Goal: Consume media (video, audio): Consume media (video, audio)

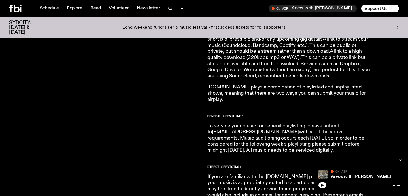
scroll to position [270, 0]
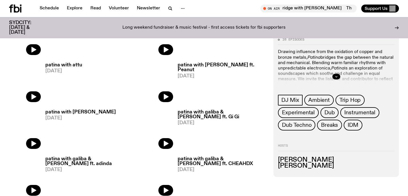
scroll to position [312, 0]
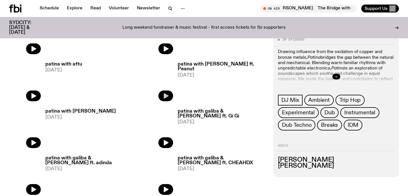
click at [166, 96] on icon "button" at bounding box center [166, 96] width 5 height 6
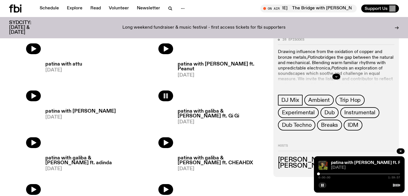
click at [336, 174] on div "0:00:00 1:59:57" at bounding box center [360, 175] width 82 height 7
click at [342, 173] on div at bounding box center [360, 173] width 82 height 1
click at [352, 174] on div at bounding box center [312, 173] width 82 height 1
click at [367, 172] on div "0:49:09 1:59:57" at bounding box center [360, 175] width 82 height 7
click at [366, 173] on div "0:49:10 1:59:57" at bounding box center [360, 175] width 82 height 7
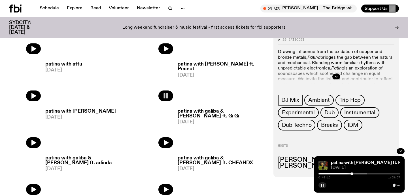
click at [366, 174] on div at bounding box center [327, 173] width 82 height 1
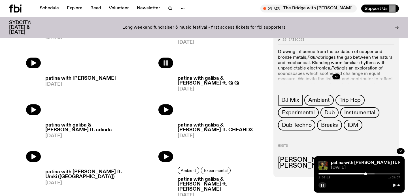
scroll to position [345, 0]
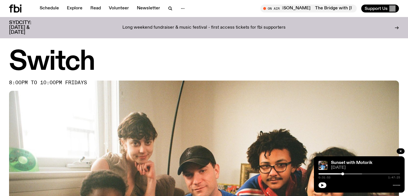
scroll to position [278, 0]
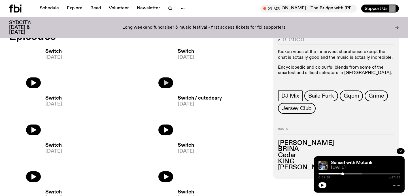
click at [168, 86] on icon "button" at bounding box center [165, 82] width 7 height 7
click at [36, 83] on icon "button" at bounding box center [33, 83] width 5 height 6
click at [332, 173] on div "0:00:03 2:00:00" at bounding box center [360, 175] width 82 height 7
drag, startPoint x: 324, startPoint y: 174, endPoint x: 328, endPoint y: 174, distance: 4.3
click at [328, 174] on div at bounding box center [301, 173] width 82 height 1
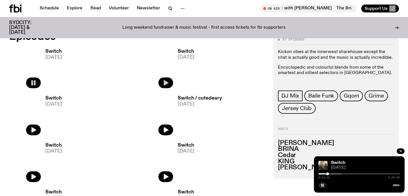
click at [336, 174] on div at bounding box center [301, 173] width 82 height 1
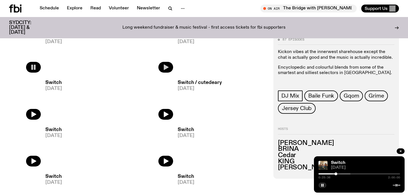
scroll to position [295, 0]
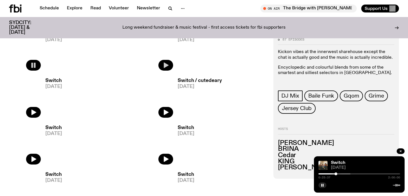
click at [343, 175] on div "0:25:37 2:00:00" at bounding box center [360, 175] width 82 height 7
click at [343, 174] on div "0:25:38 2:00:00" at bounding box center [360, 175] width 82 height 7
click at [343, 172] on div "Switch 29.08.25 0:25:38 2:00:00" at bounding box center [359, 174] width 91 height 36
click at [342, 172] on div "Switch 29.08.25 0:25:38 2:00:00" at bounding box center [359, 174] width 91 height 36
click at [342, 174] on div at bounding box center [310, 173] width 82 height 1
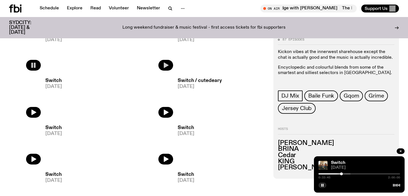
click at [348, 174] on div at bounding box center [310, 173] width 82 height 1
click at [397, 184] on icon at bounding box center [396, 185] width 7 height 5
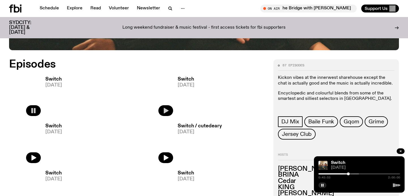
scroll to position [255, 0]
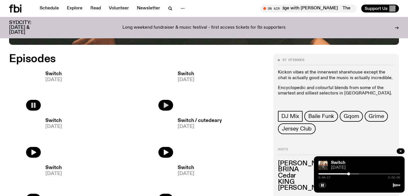
click at [357, 174] on div "0:44:17 2:00:00" at bounding box center [360, 175] width 82 height 7
click at [353, 174] on div "0:44:19 2:00:00" at bounding box center [360, 175] width 82 height 7
click at [351, 173] on div "0:44:19 2:00:00" at bounding box center [360, 175] width 82 height 7
drag, startPoint x: 349, startPoint y: 173, endPoint x: 353, endPoint y: 173, distance: 4.3
click at [352, 173] on div at bounding box center [350, 173] width 3 height 3
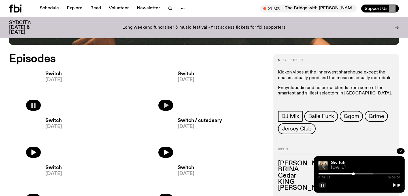
click at [362, 174] on div at bounding box center [333, 173] width 82 height 1
click at [308, 127] on span "Jersey Club" at bounding box center [297, 129] width 30 height 6
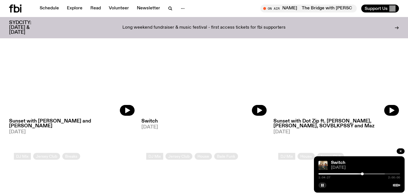
scroll to position [330, 0]
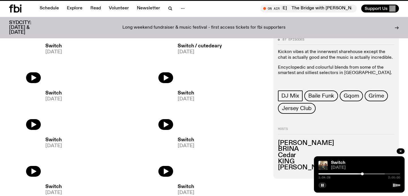
scroll to position [255, 0]
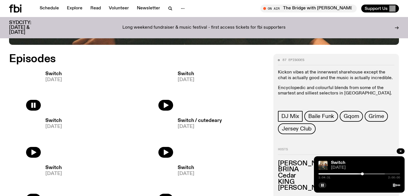
click at [372, 174] on div at bounding box center [344, 173] width 82 height 1
click at [401, 149] on button "button" at bounding box center [401, 151] width 8 height 6
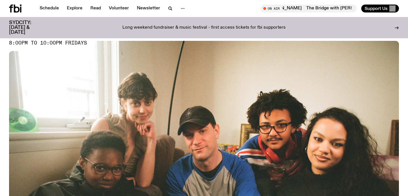
scroll to position [36, 0]
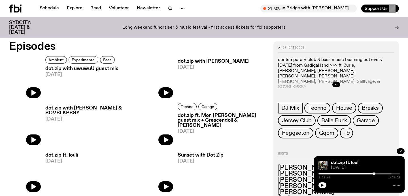
scroll to position [268, 0]
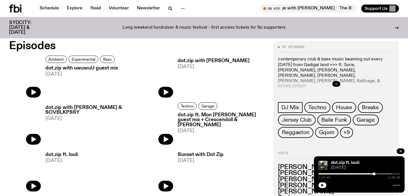
click at [161, 65] on icon at bounding box center [158, 77] width 32 height 42
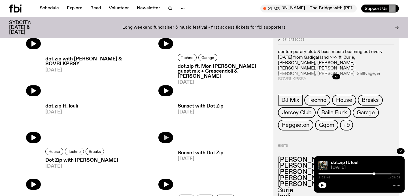
scroll to position [317, 0]
click at [162, 90] on button "button" at bounding box center [166, 90] width 15 height 11
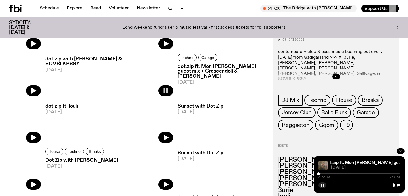
click at [339, 173] on div "0:00:03 1:59:56" at bounding box center [360, 175] width 82 height 7
click at [343, 172] on div "dot.zip ft. Mon Franco guest mix + Crescendoll & Johnny Lieu dot.zip ft. Mon Fr…" at bounding box center [359, 174] width 91 height 36
click at [342, 175] on div "0:00:04 1:59:56" at bounding box center [360, 175] width 82 height 7
click at [333, 174] on div at bounding box center [360, 173] width 82 height 1
click at [344, 173] on div at bounding box center [311, 173] width 82 height 1
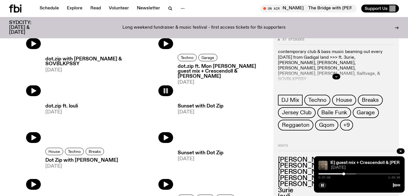
click at [354, 173] on div at bounding box center [316, 173] width 82 height 1
click at [366, 173] on div at bounding box center [329, 173] width 82 height 1
click at [377, 174] on div "1:09:38 1:59:56" at bounding box center [360, 175] width 82 height 7
click at [375, 174] on div at bounding box center [348, 173] width 82 height 1
click at [386, 174] on div at bounding box center [355, 173] width 82 height 1
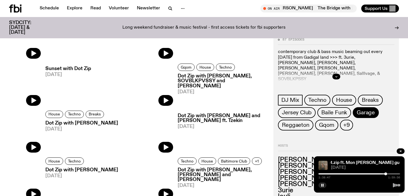
scroll to position [449, 0]
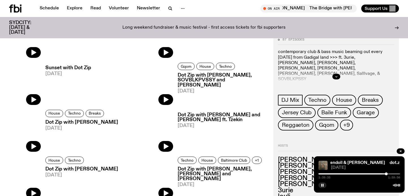
drag, startPoint x: 324, startPoint y: 185, endPoint x: 336, endPoint y: 182, distance: 12.5
click at [336, 182] on div at bounding box center [360, 184] width 82 height 7
click at [324, 185] on button "button" at bounding box center [323, 185] width 8 height 6
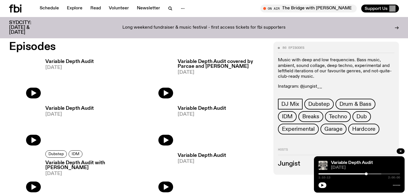
scroll to position [274, 0]
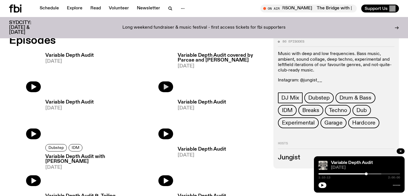
click at [166, 86] on icon "button" at bounding box center [166, 87] width 5 height 6
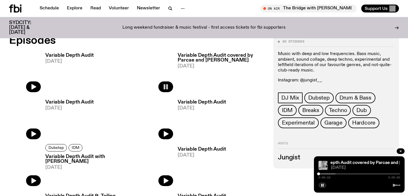
click at [324, 173] on div at bounding box center [295, 173] width 82 height 1
click at [330, 173] on div at bounding box center [304, 173] width 82 height 1
click at [336, 174] on div at bounding box center [306, 173] width 82 height 1
click at [346, 173] on div "0:25:59 2:00:00" at bounding box center [360, 175] width 82 height 7
click at [345, 175] on div "0:25:59 2:00:00" at bounding box center [360, 175] width 82 height 7
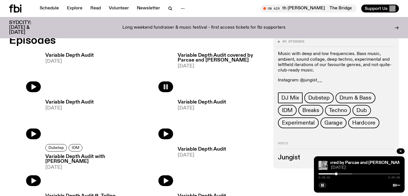
click at [346, 174] on div at bounding box center [312, 173] width 82 height 1
click at [354, 174] on div at bounding box center [318, 173] width 82 height 1
click at [364, 174] on div at bounding box center [336, 173] width 82 height 1
click at [373, 173] on div at bounding box center [336, 173] width 82 height 1
click at [378, 174] on div at bounding box center [339, 173] width 82 height 1
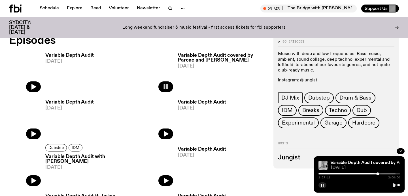
click at [384, 174] on div at bounding box center [355, 173] width 82 height 1
click at [170, 130] on button "button" at bounding box center [166, 133] width 15 height 11
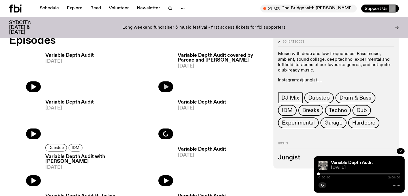
click at [346, 175] on div "0:00:00 2:00:00" at bounding box center [360, 175] width 82 height 7
click at [347, 173] on div "0:00:00 2:00:00" at bounding box center [360, 175] width 82 height 7
click at [342, 175] on div "0:00:00 1:59:58" at bounding box center [360, 175] width 82 height 7
click at [344, 173] on div at bounding box center [360, 173] width 82 height 1
click at [372, 174] on div at bounding box center [360, 173] width 82 height 1
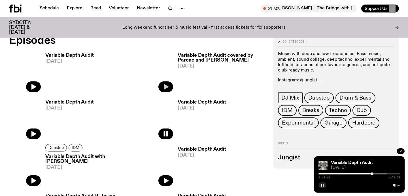
click at [398, 185] on icon at bounding box center [396, 185] width 7 height 5
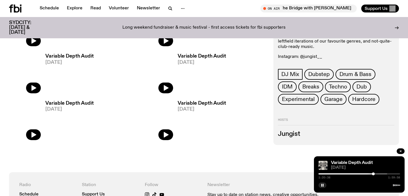
scroll to position [2180, 0]
